Goal: Information Seeking & Learning: Learn about a topic

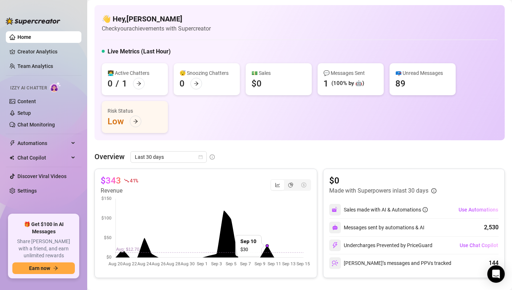
click at [357, 84] on div "(100% by 🤖)" at bounding box center [347, 83] width 33 height 9
click at [50, 143] on span "Automations" at bounding box center [43, 143] width 52 height 12
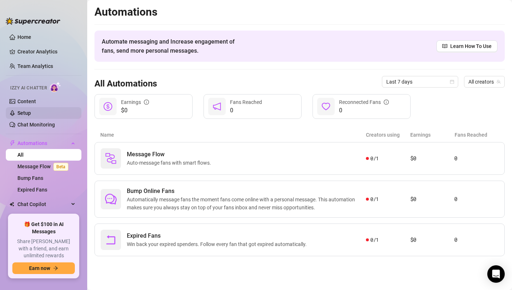
click at [31, 114] on link "Setup" at bounding box center [23, 113] width 13 height 6
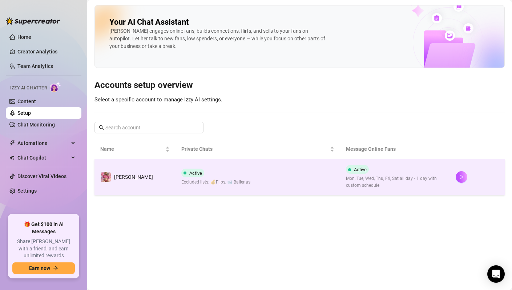
click at [241, 178] on td "Active Excluded lists: 💰Fijos, 🐋 Ballenas" at bounding box center [257, 177] width 165 height 36
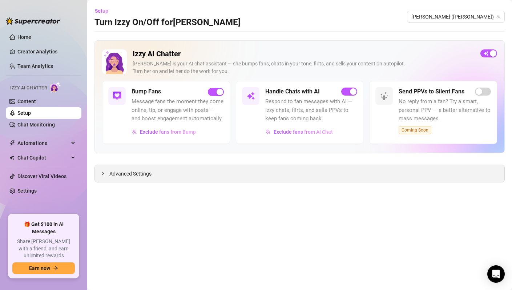
click at [142, 169] on div "Advanced Settings" at bounding box center [299, 173] width 409 height 17
click at [138, 175] on span "Advanced Settings" at bounding box center [130, 174] width 42 height 8
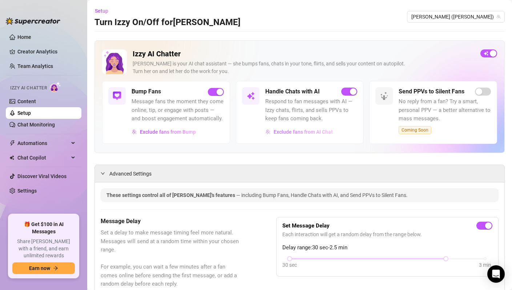
click at [296, 130] on span "Exclude fans from AI Chat" at bounding box center [303, 132] width 59 height 6
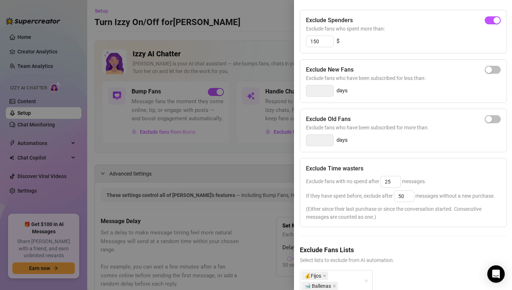
scroll to position [94, 0]
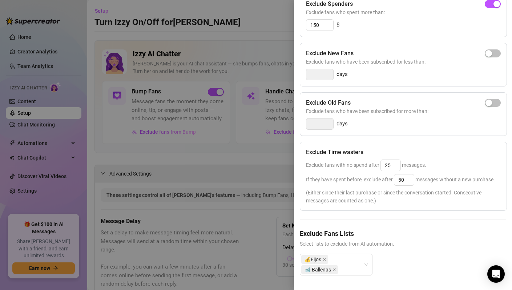
click at [258, 217] on div at bounding box center [256, 145] width 512 height 290
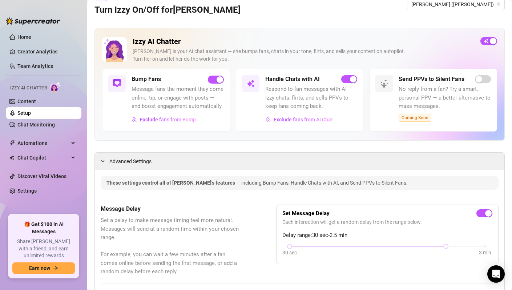
scroll to position [0, 0]
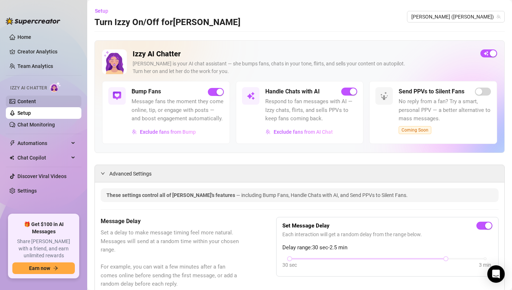
click at [33, 98] on link "Content" at bounding box center [26, 101] width 19 height 6
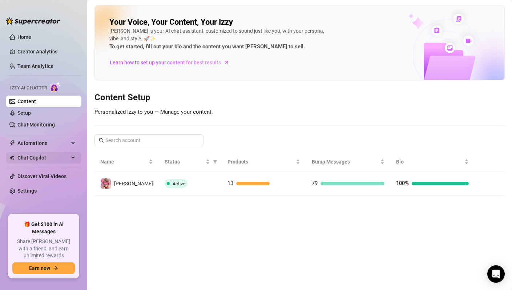
click at [53, 155] on span "Chat Copilot" at bounding box center [43, 158] width 52 height 12
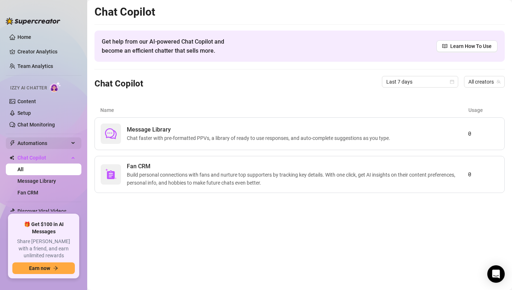
click at [54, 148] on span "Automations" at bounding box center [43, 143] width 52 height 12
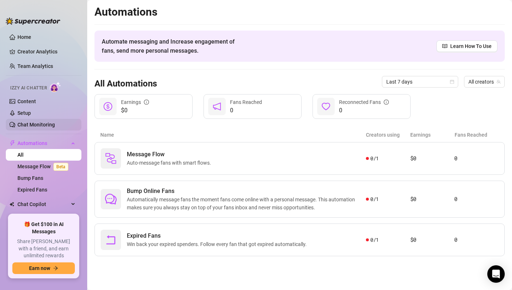
click at [45, 123] on link "Chat Monitoring" at bounding box center [35, 125] width 37 height 6
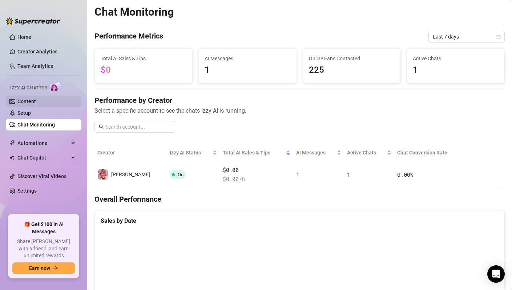
click at [36, 102] on link "Content" at bounding box center [26, 101] width 19 height 6
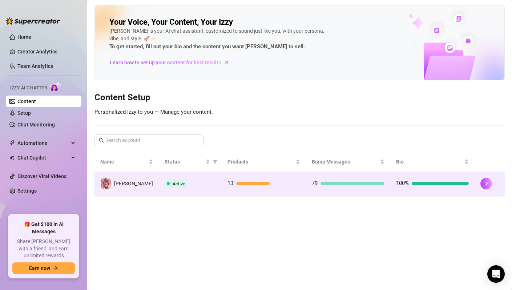
click at [194, 184] on div "Active" at bounding box center [190, 183] width 51 height 9
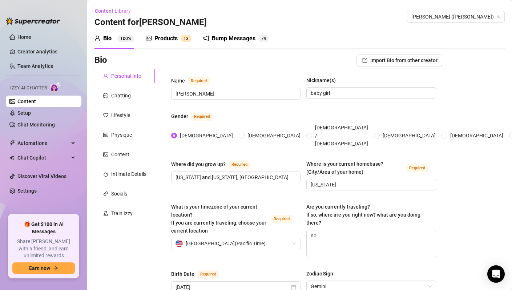
click at [163, 40] on div "Products" at bounding box center [165, 38] width 23 height 9
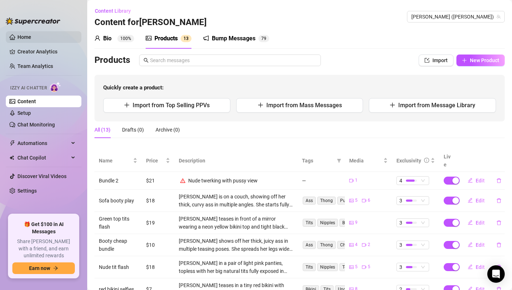
click at [29, 36] on link "Home" at bounding box center [24, 37] width 14 height 6
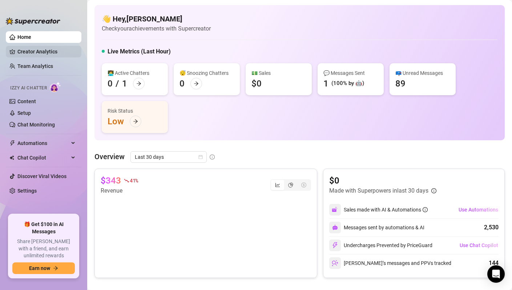
click at [48, 51] on link "Creator Analytics" at bounding box center [46, 52] width 58 height 12
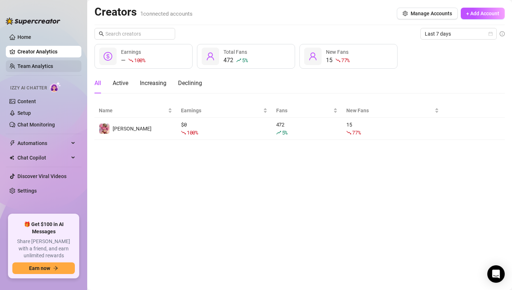
click at [43, 69] on link "Team Analytics" at bounding box center [35, 66] width 36 height 6
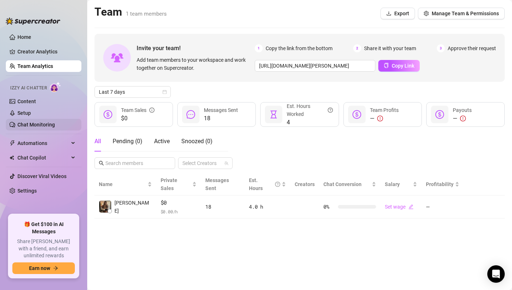
click at [38, 126] on link "Chat Monitoring" at bounding box center [35, 125] width 37 height 6
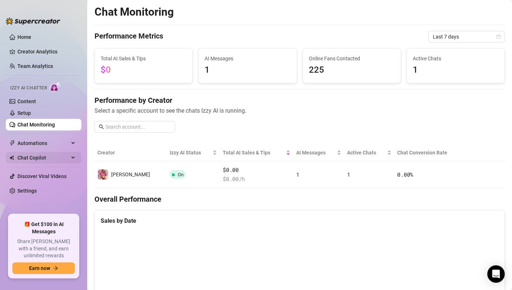
click at [57, 162] on span "Chat Copilot" at bounding box center [43, 158] width 52 height 12
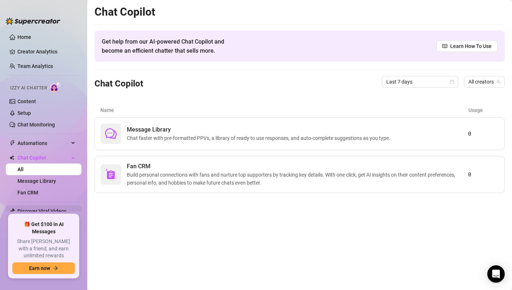
click at [41, 211] on link "Discover Viral Videos" at bounding box center [41, 211] width 49 height 6
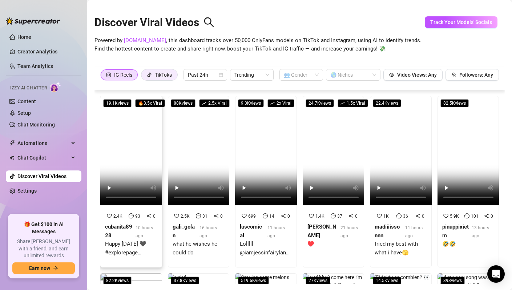
click at [158, 76] on div "TikToks" at bounding box center [163, 74] width 17 height 11
click at [143, 77] on input "TikToks" at bounding box center [143, 77] width 0 height 0
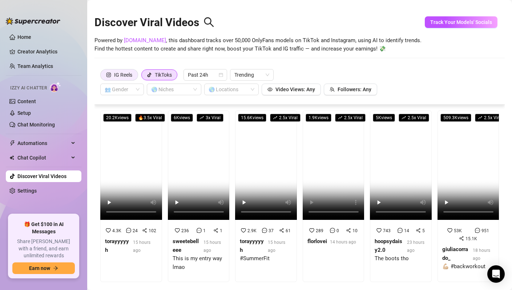
click at [114, 70] on div "IG Reels" at bounding box center [123, 74] width 18 height 11
click at [102, 77] on input "IG Reels" at bounding box center [102, 77] width 0 height 0
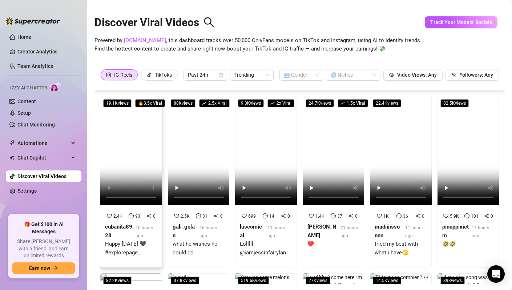
click at [147, 251] on div "Happy [DATE] 🖤 #explorepage #fitnessmotivation" at bounding box center [131, 248] width 52 height 17
click at [261, 74] on span "Trending" at bounding box center [251, 74] width 35 height 11
click at [259, 101] on div "Most Views" at bounding box center [253, 101] width 32 height 8
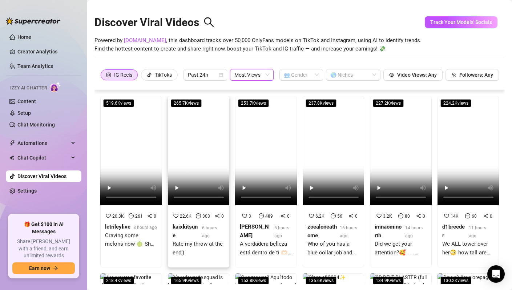
click at [210, 258] on div "Rate my throw at the end;)" at bounding box center [199, 251] width 52 height 23
click at [134, 236] on div "Craving some melons now 🍈 Shop the new shirt!! @porouswalker !!" at bounding box center [131, 239] width 52 height 17
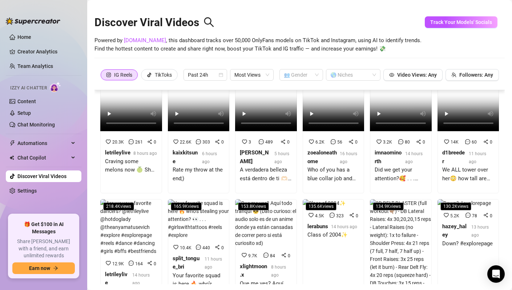
scroll to position [73, 0]
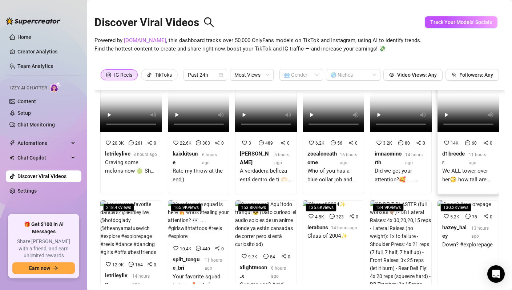
click at [457, 167] on div "We ALL tower over her😳 how tall are you? #tall #family #gymnastics #short #sport" at bounding box center [468, 175] width 52 height 17
